Goal: Information Seeking & Learning: Learn about a topic

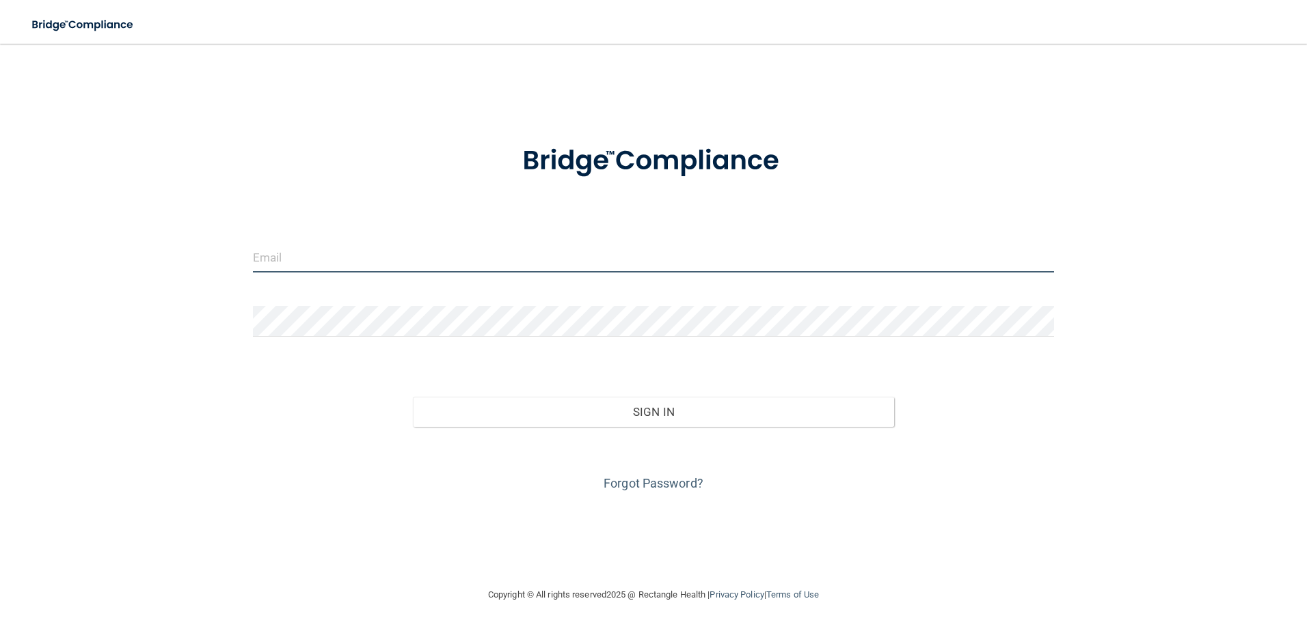
type input "giselherrera814@yahoo.com"
drag, startPoint x: 413, startPoint y: 260, endPoint x: 100, endPoint y: 249, distance: 313.9
click at [100, 249] on div "giselherrera814@yahoo.com Invalid email/password. You don't have permission to …" at bounding box center [653, 315] width 1252 height 516
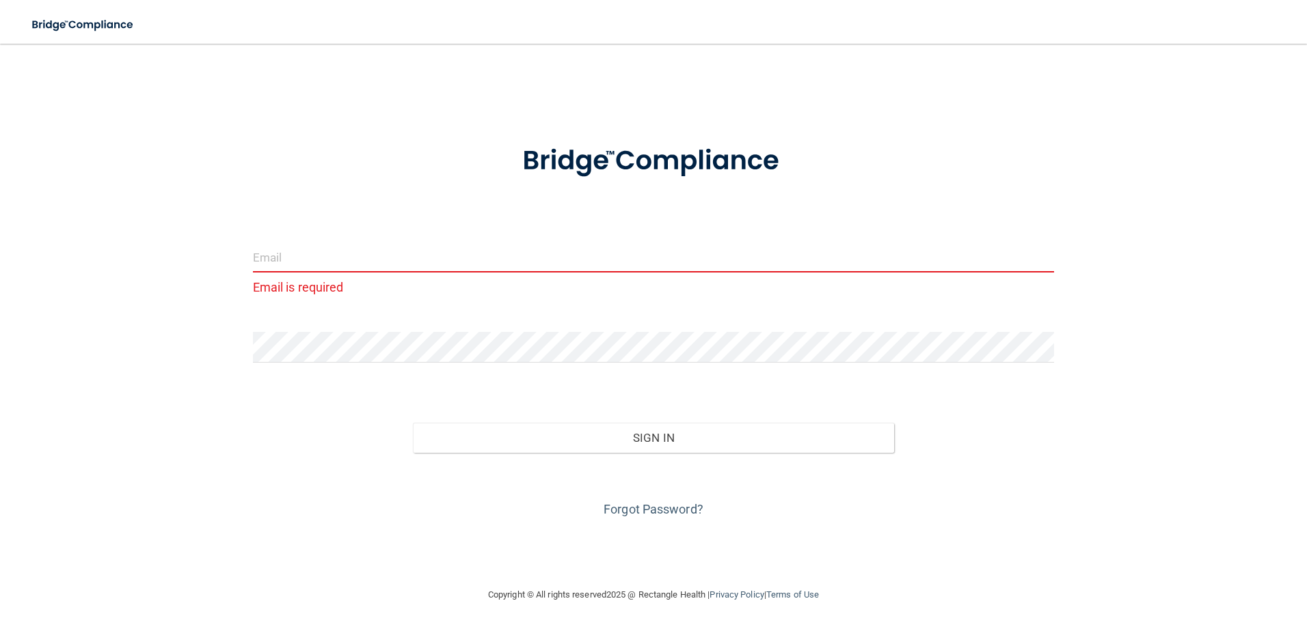
drag, startPoint x: 185, startPoint y: 366, endPoint x: 214, endPoint y: 366, distance: 28.7
click at [187, 366] on div "Email is required Invalid email/password. You don't have permission to access t…" at bounding box center [653, 315] width 1252 height 516
click at [76, 334] on div "Email is required Invalid email/password. You don't have permission to access t…" at bounding box center [653, 315] width 1252 height 516
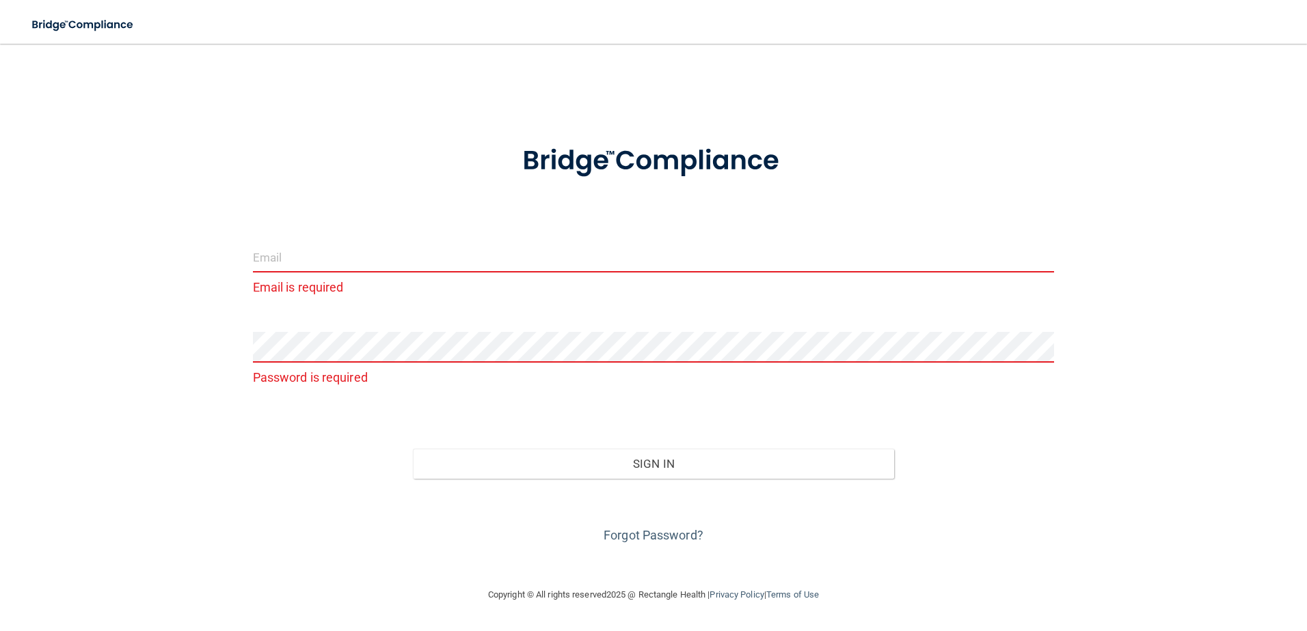
click at [112, 240] on div "Email is required Password is required Invalid email/password. You don't have p…" at bounding box center [653, 315] width 1252 height 516
click at [392, 249] on input "email" at bounding box center [654, 257] width 802 height 31
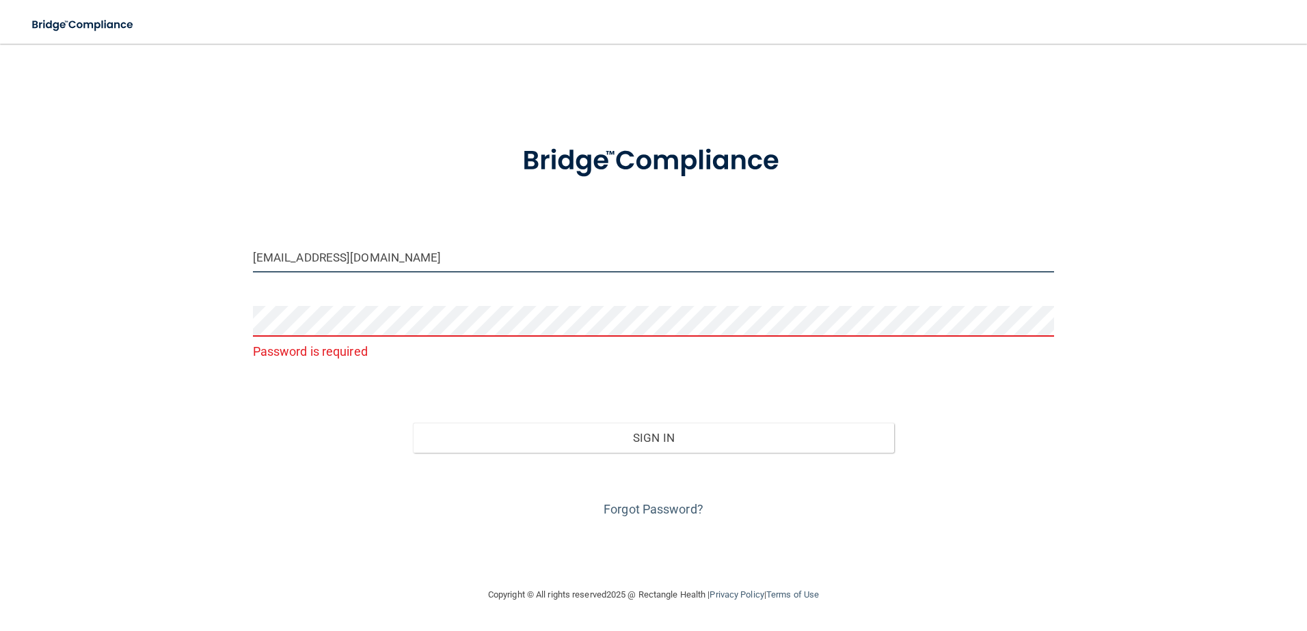
type input "[EMAIL_ADDRESS][DOMAIN_NAME]"
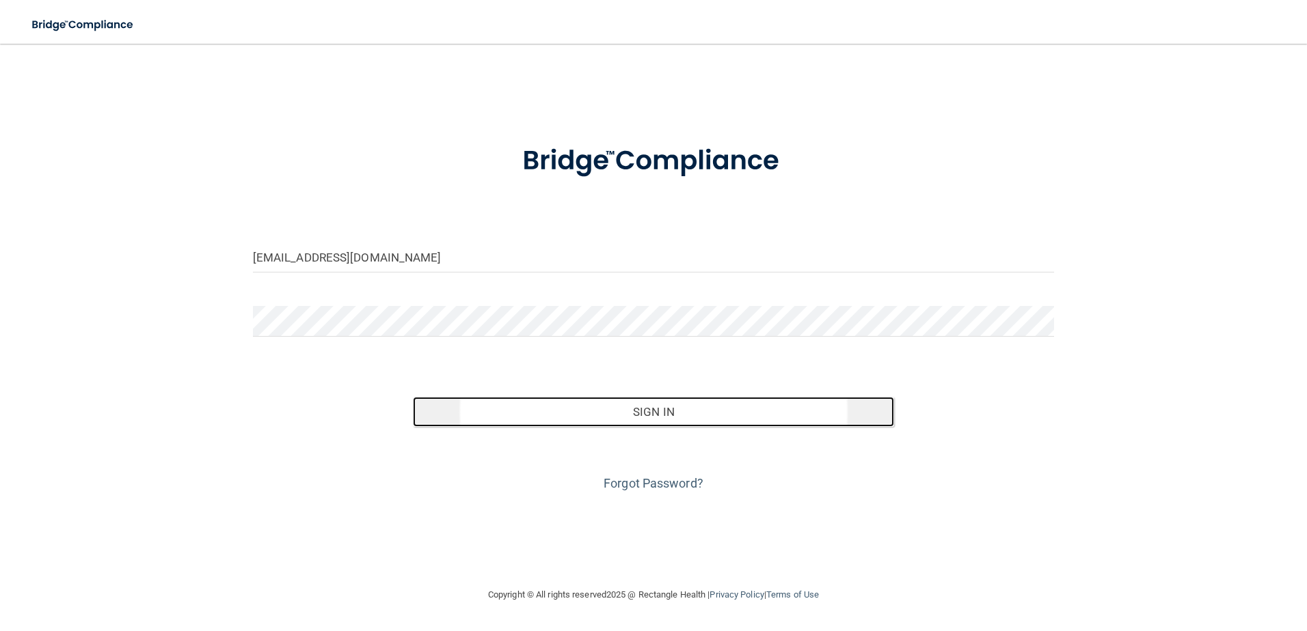
click at [668, 419] on button "Sign In" at bounding box center [653, 412] width 481 height 30
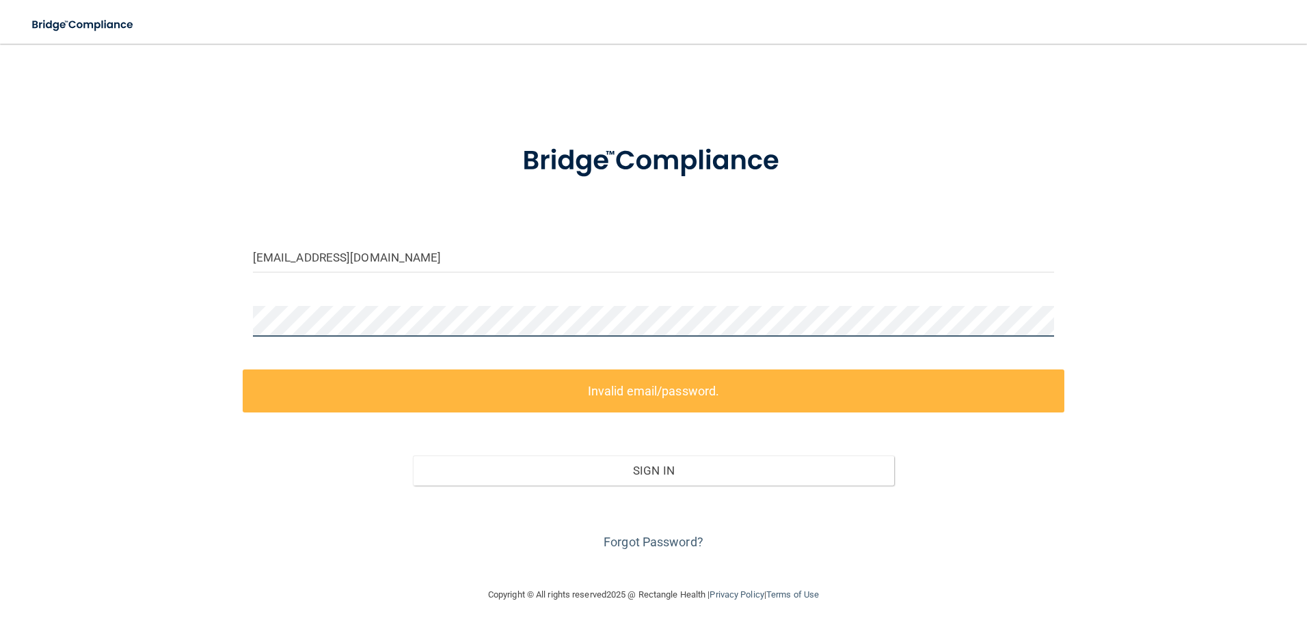
click at [94, 313] on div "stph611@hotmail.com Invalid email/password. You don't have permission to access…" at bounding box center [653, 315] width 1252 height 516
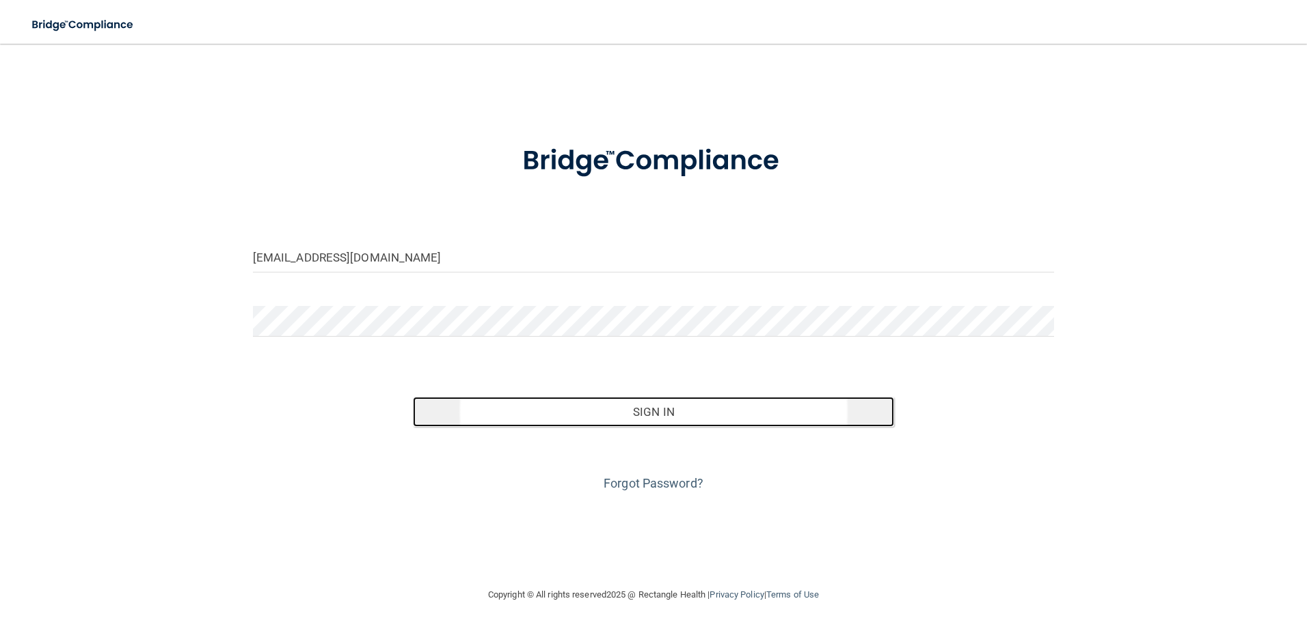
click at [660, 413] on button "Sign In" at bounding box center [653, 412] width 481 height 30
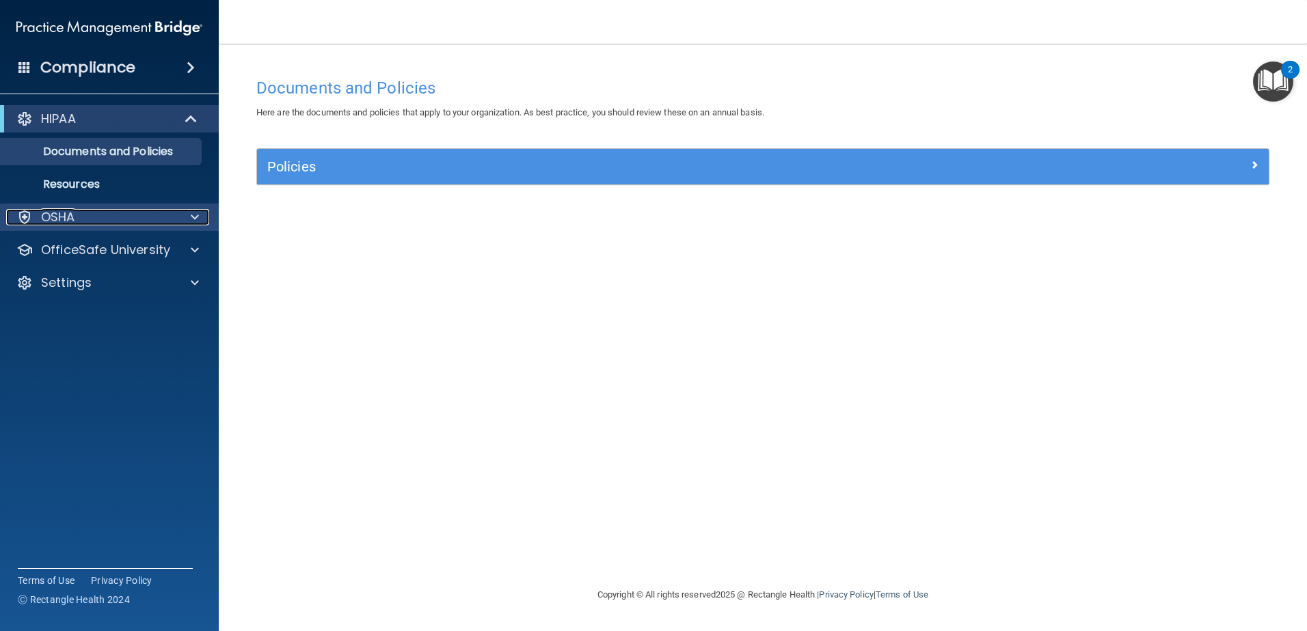
click at [189, 213] on div at bounding box center [193, 217] width 34 height 16
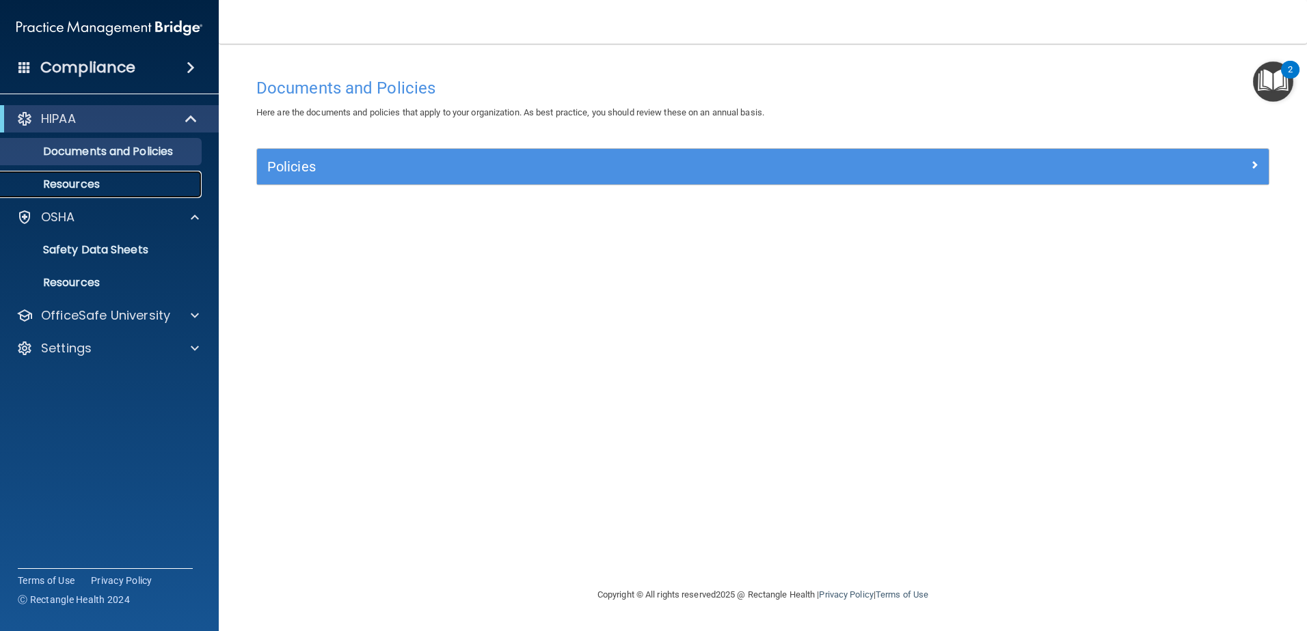
click at [75, 184] on p "Resources" at bounding box center [102, 185] width 187 height 14
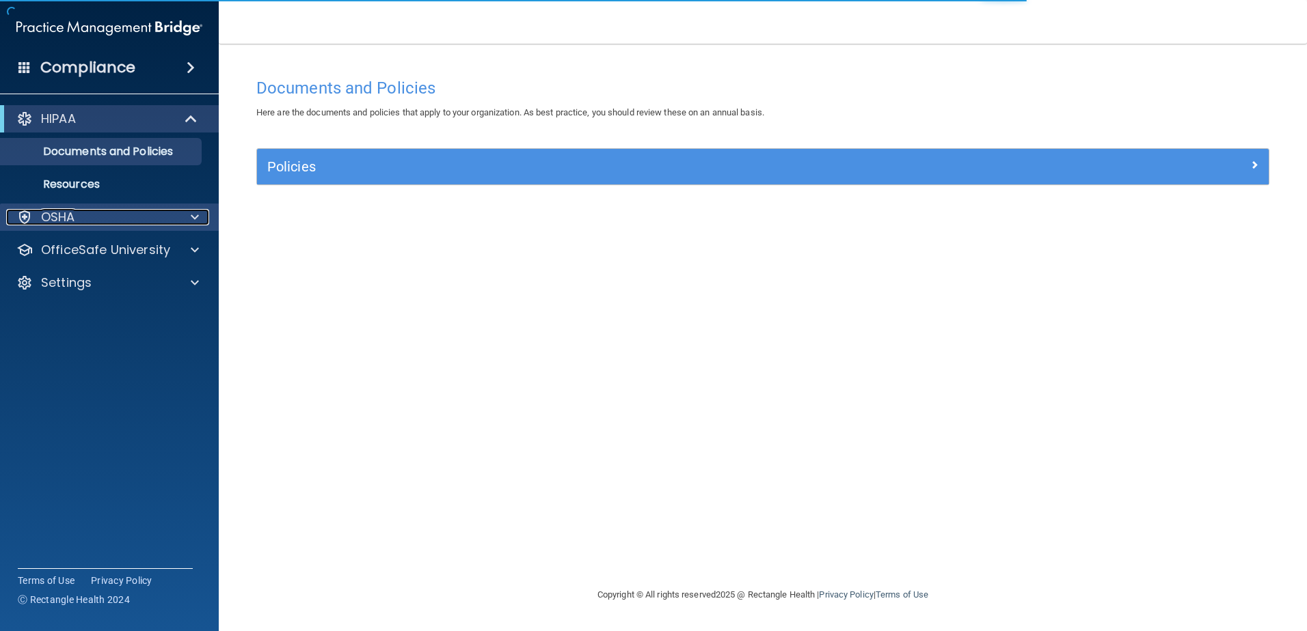
click at [176, 218] on div at bounding box center [193, 217] width 34 height 16
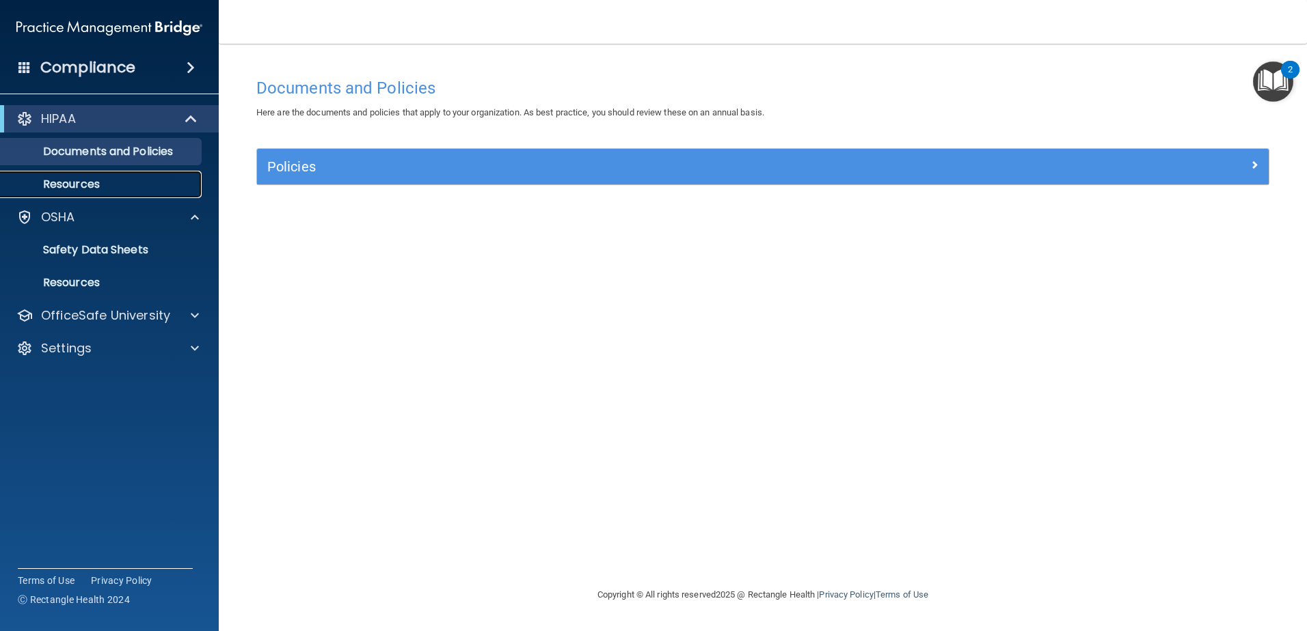
click at [119, 187] on p "Resources" at bounding box center [102, 185] width 187 height 14
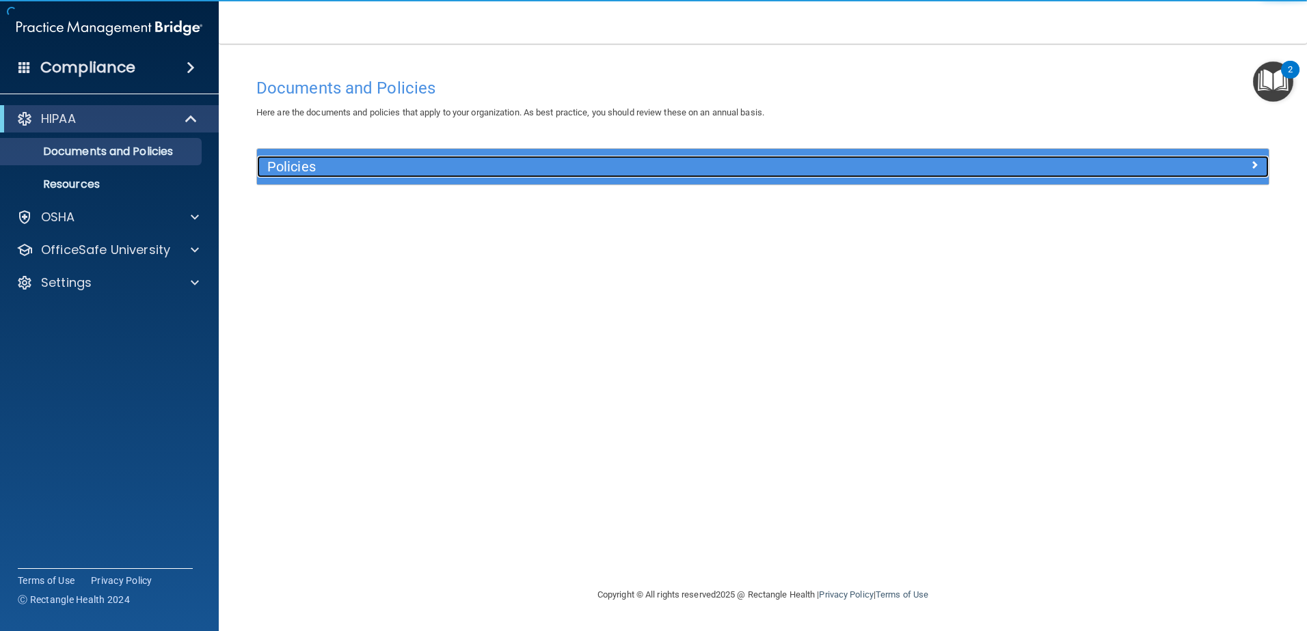
click at [1261, 170] on div at bounding box center [1141, 164] width 253 height 16
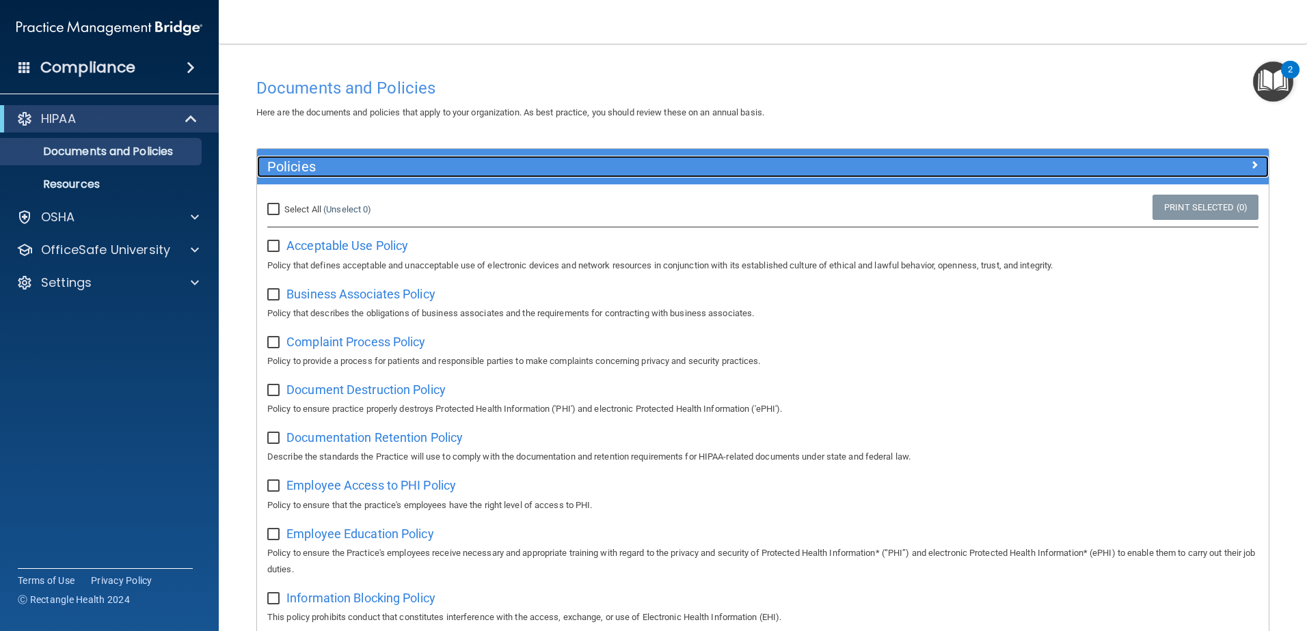
click at [1250, 161] on span at bounding box center [1254, 164] width 8 height 16
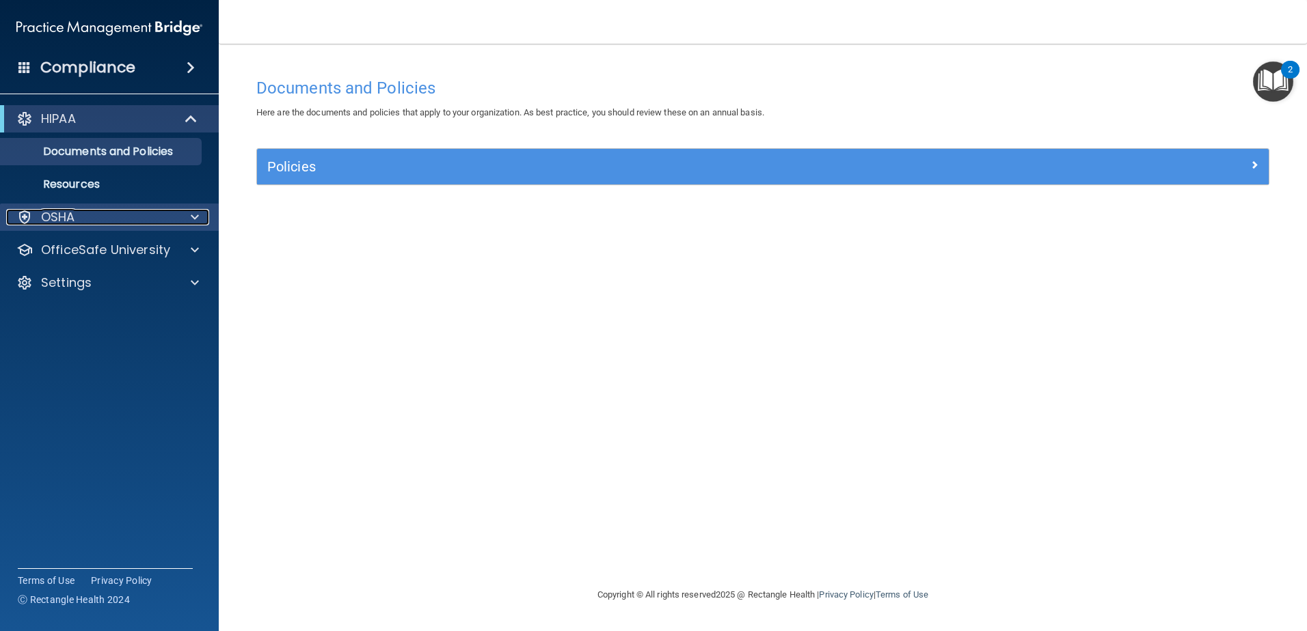
click at [189, 216] on div at bounding box center [193, 217] width 34 height 16
click at [73, 188] on p "Resources" at bounding box center [102, 185] width 187 height 14
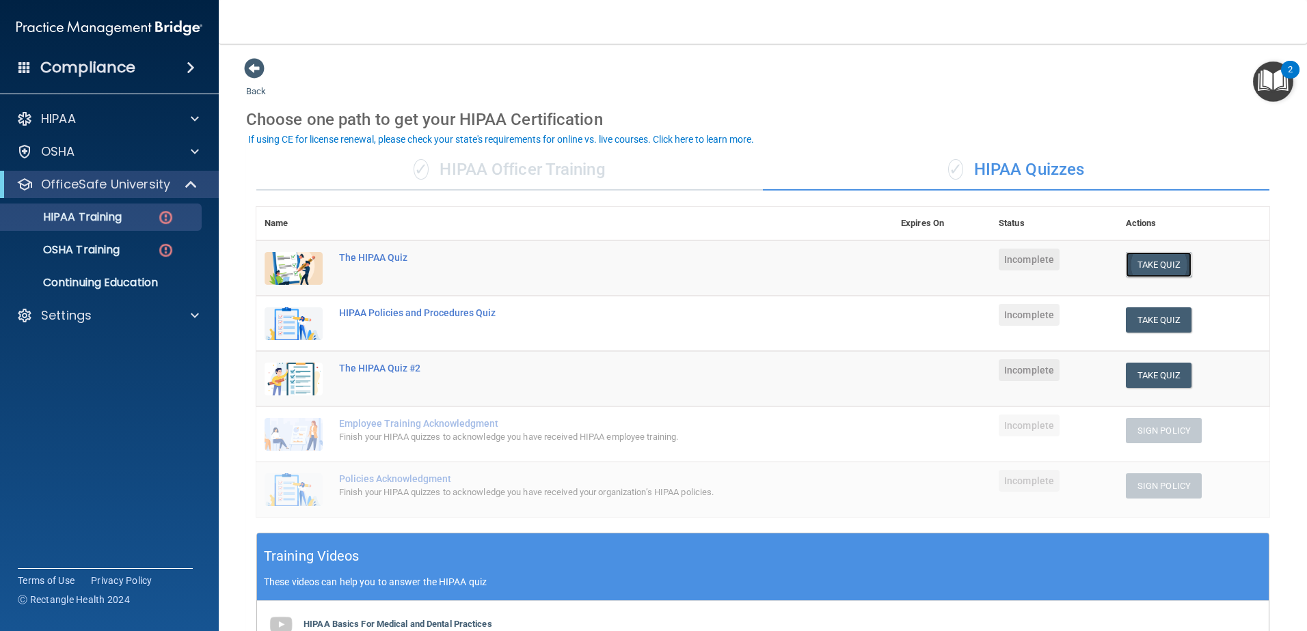
click at [1154, 268] on button "Take Quiz" at bounding box center [1159, 264] width 66 height 25
click at [1140, 270] on button "Take Quiz" at bounding box center [1159, 264] width 66 height 25
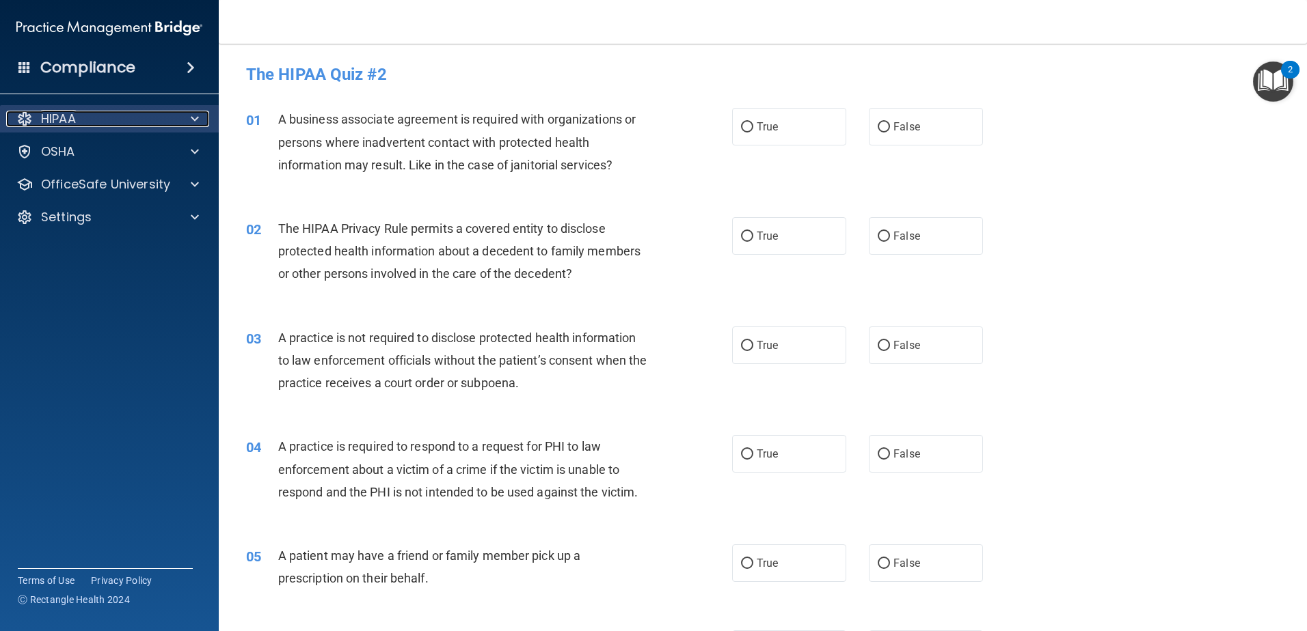
click at [185, 115] on div at bounding box center [193, 119] width 34 height 16
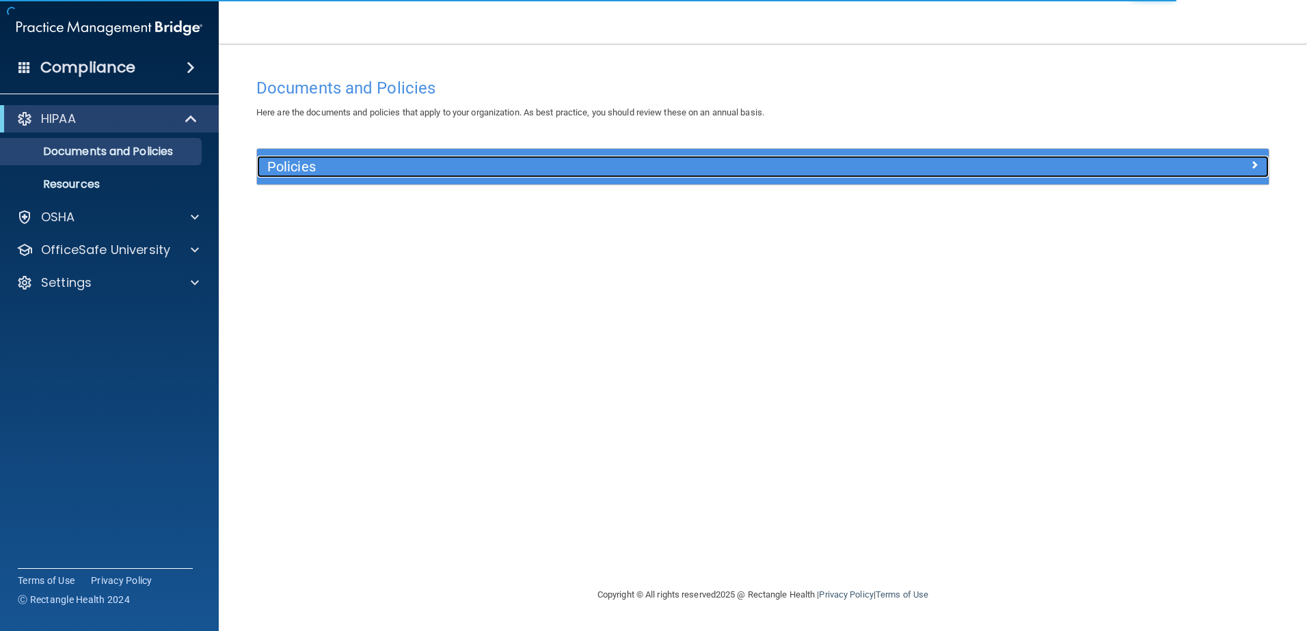
click at [459, 166] on h5 "Policies" at bounding box center [636, 166] width 738 height 15
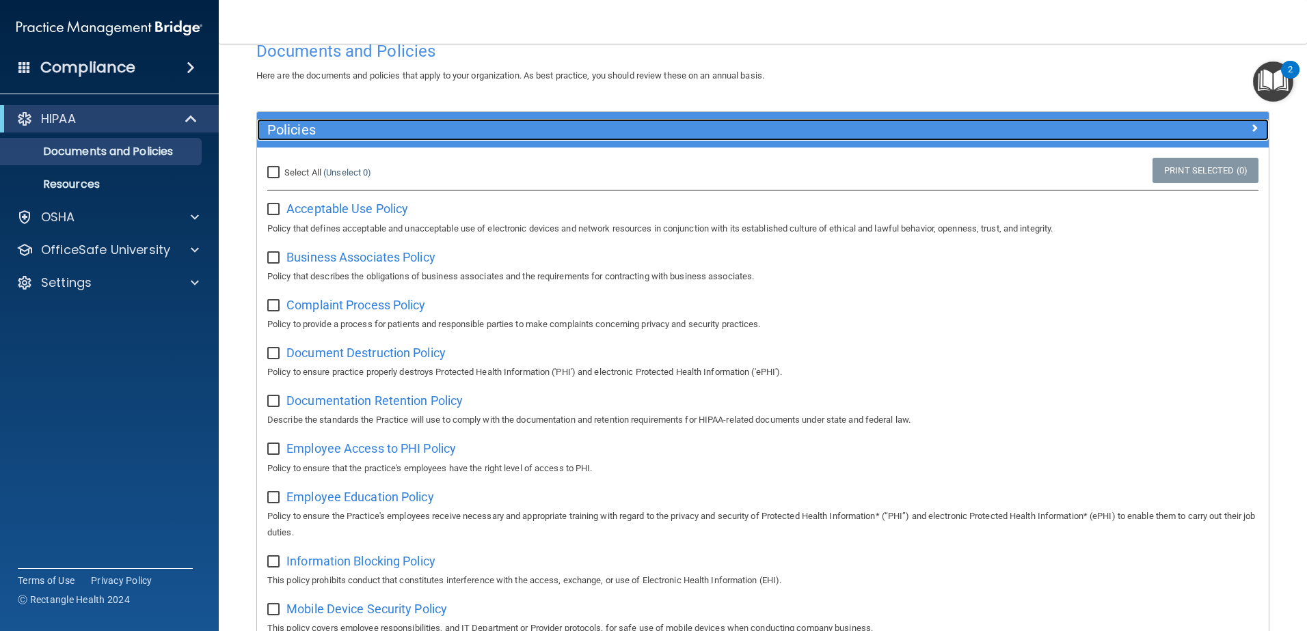
scroll to position [68, 0]
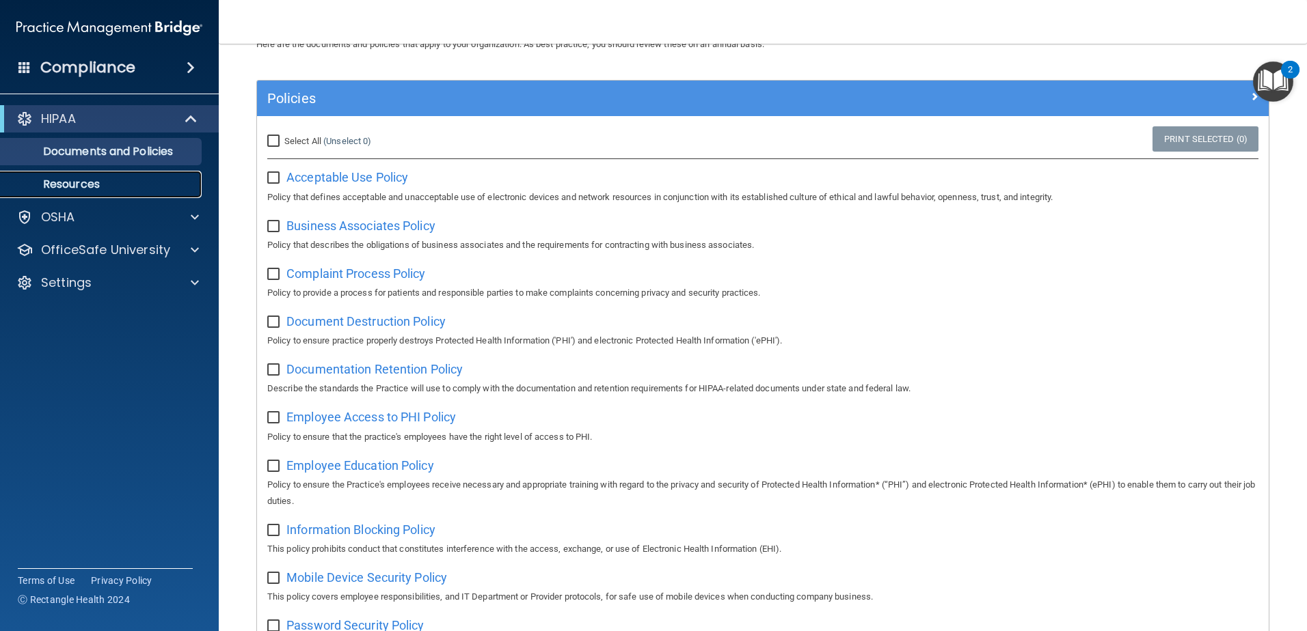
click at [67, 186] on p "Resources" at bounding box center [102, 185] width 187 height 14
